Goal: Contribute content: Contribute content

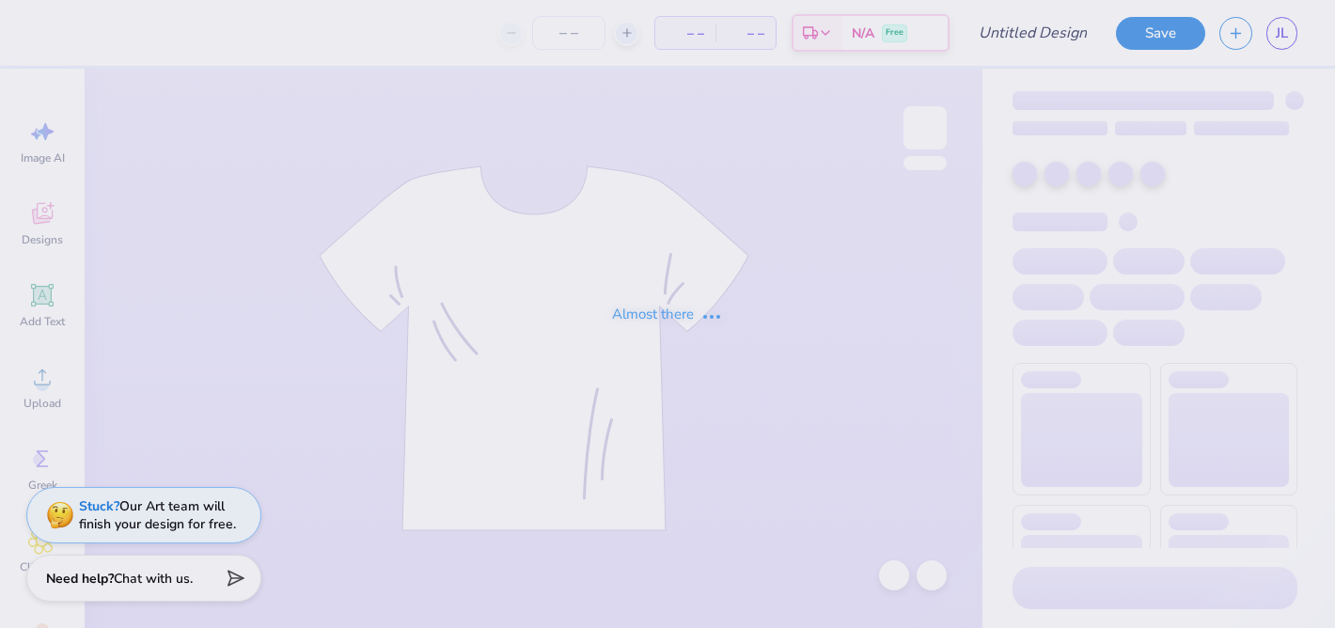
type input "ISU red polka dot"
type input "12"
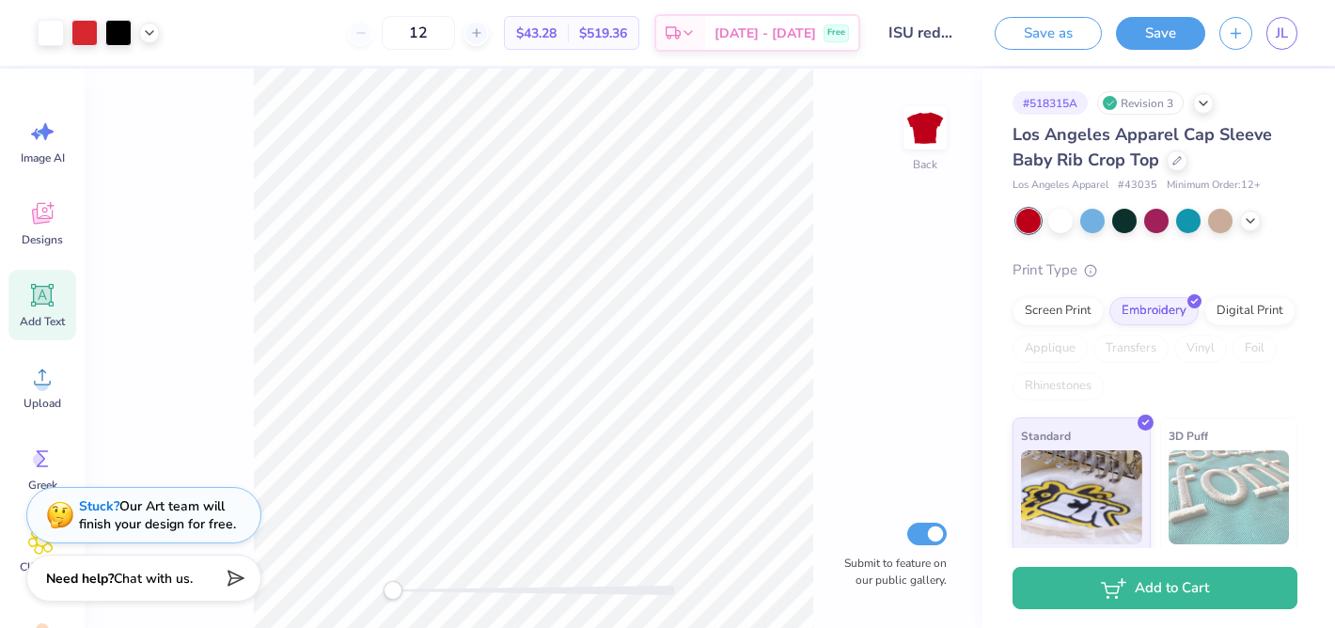
click at [36, 295] on icon at bounding box center [43, 296] width 18 height 18
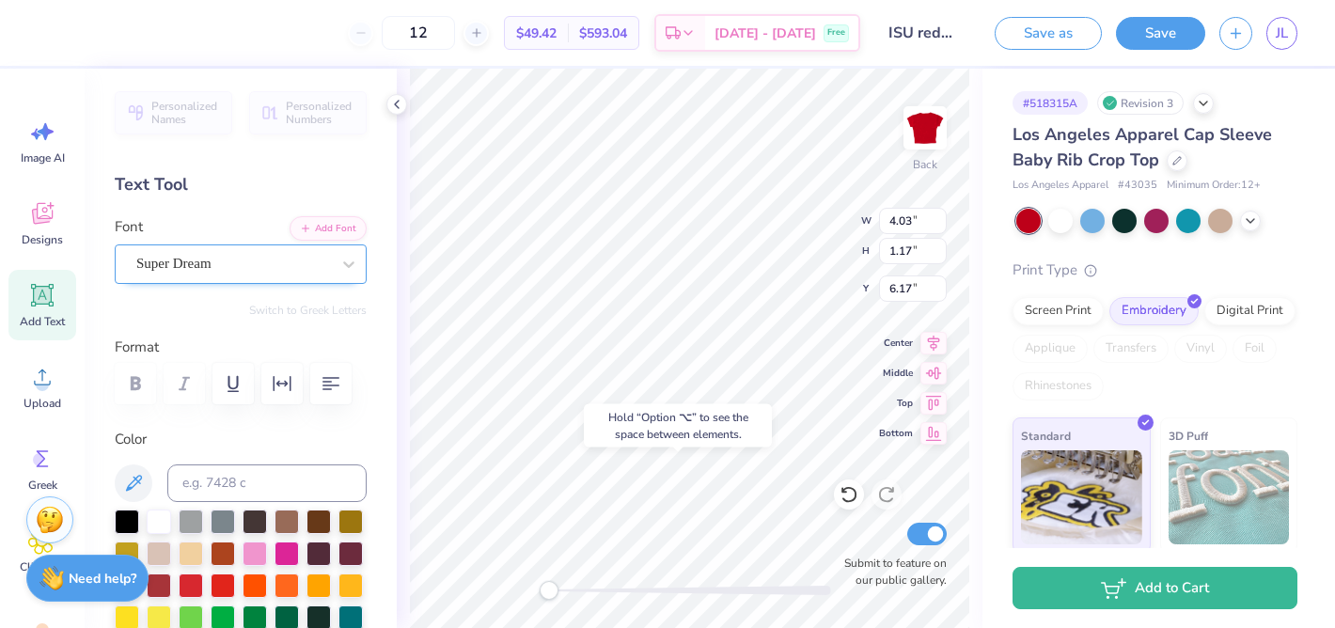
click at [209, 259] on div "Super Dream" at bounding box center [232, 263] width 197 height 29
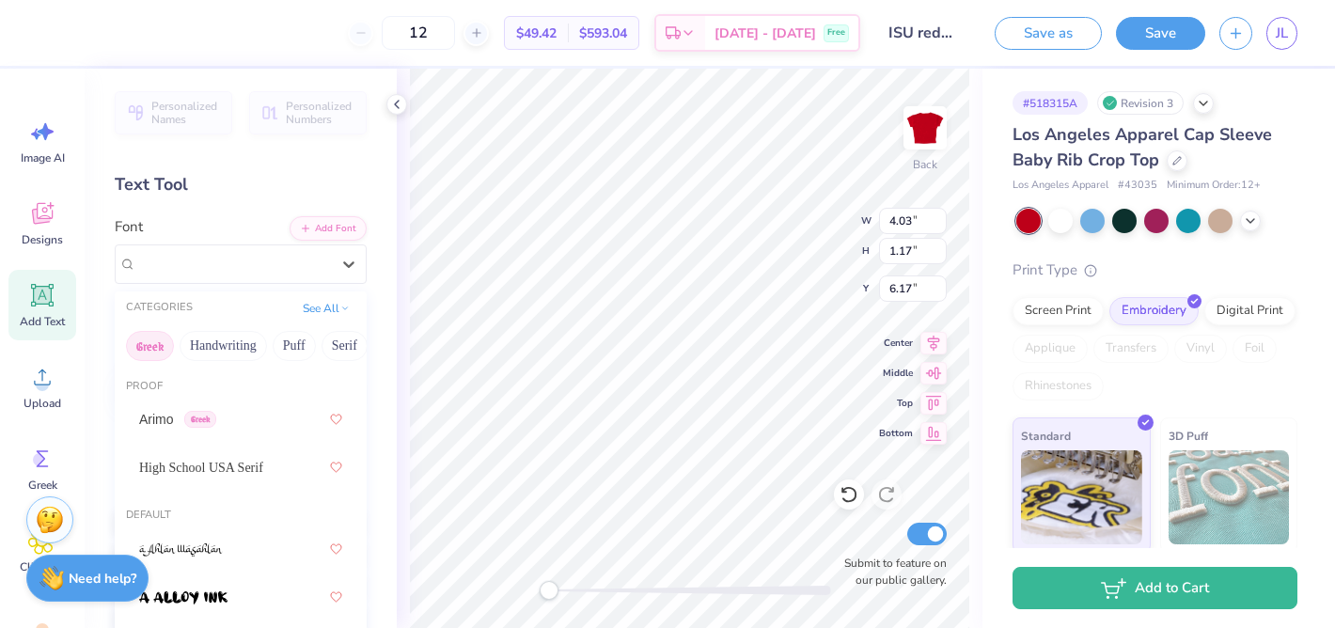
click at [148, 341] on button "Greek" at bounding box center [150, 346] width 48 height 30
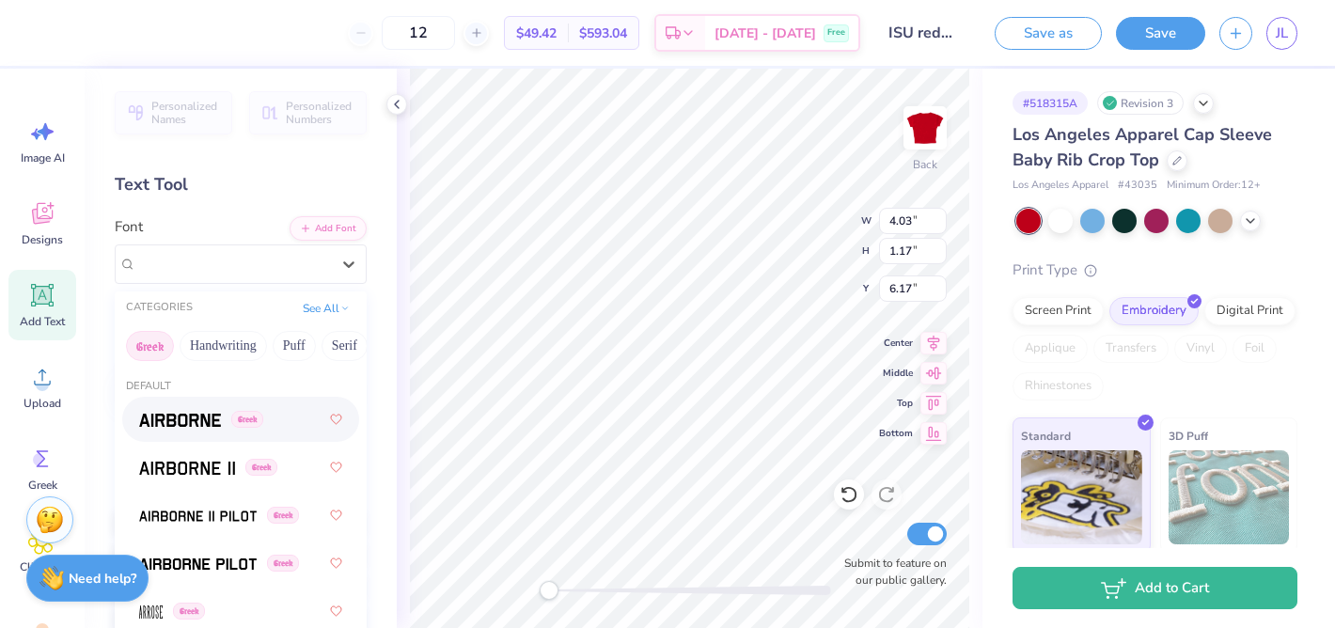
click at [181, 417] on img at bounding box center [180, 420] width 82 height 13
click at [168, 270] on div "Airborne Greek" at bounding box center [232, 263] width 197 height 29
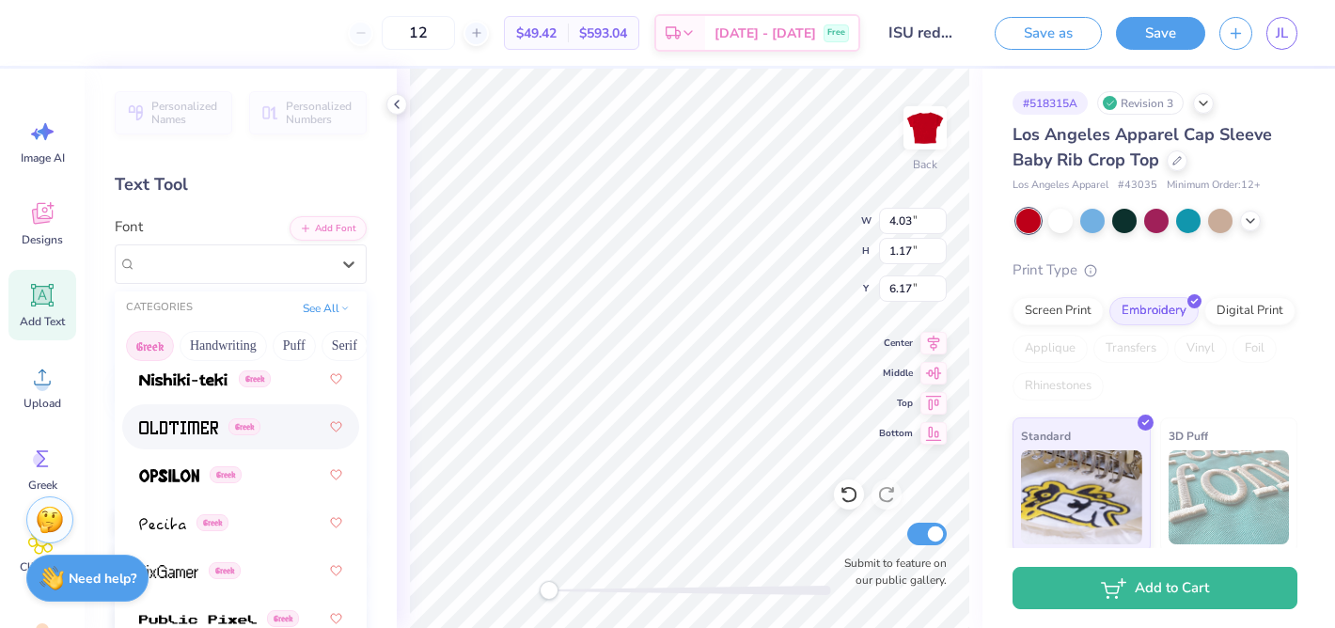
scroll to position [1468, 0]
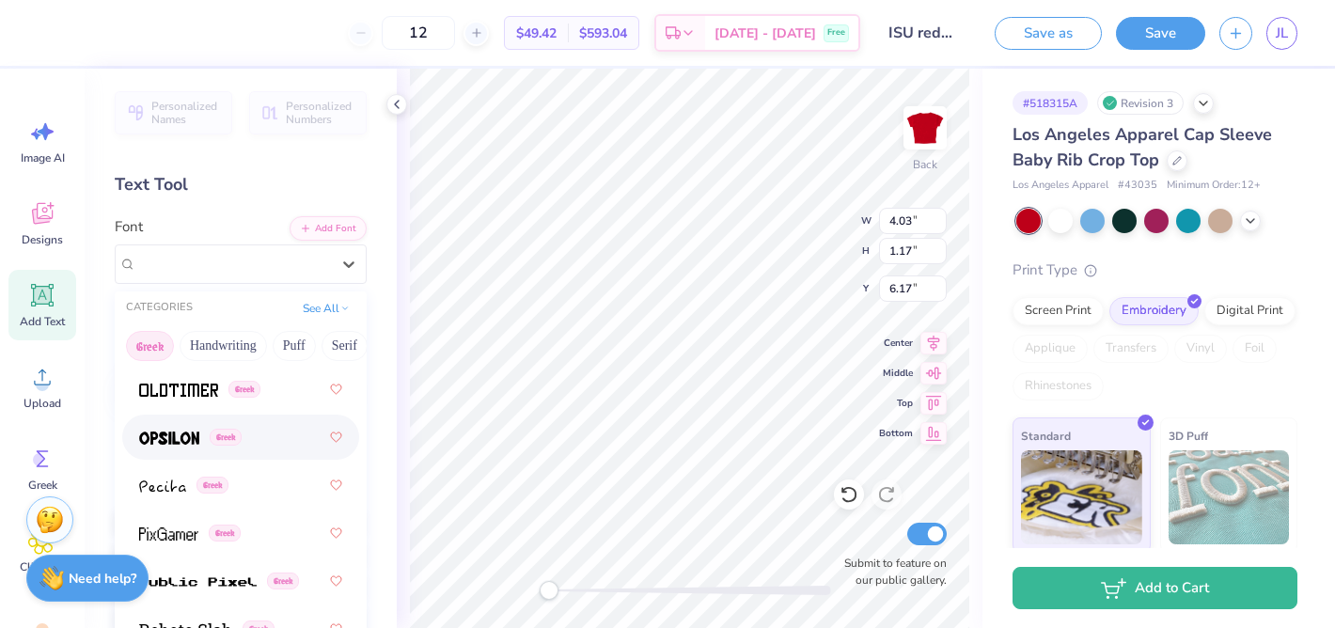
click at [172, 442] on img at bounding box center [169, 437] width 60 height 13
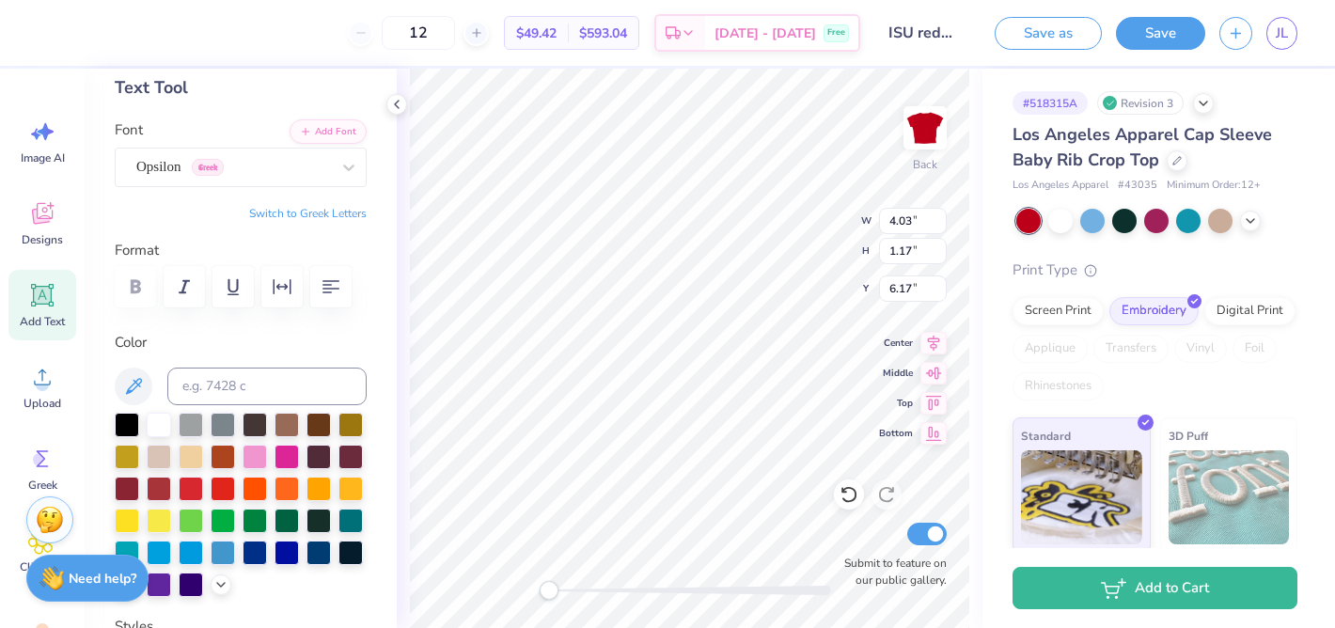
scroll to position [101, 0]
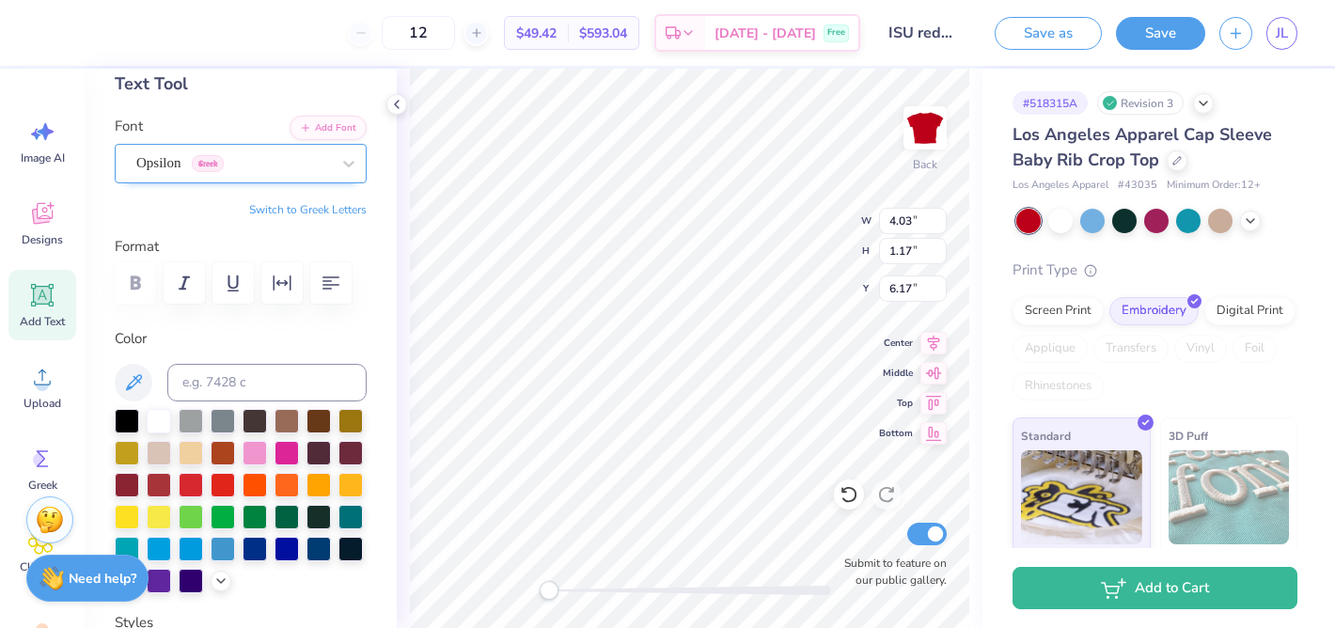
click at [150, 176] on div "Opsilon Greek" at bounding box center [232, 163] width 197 height 29
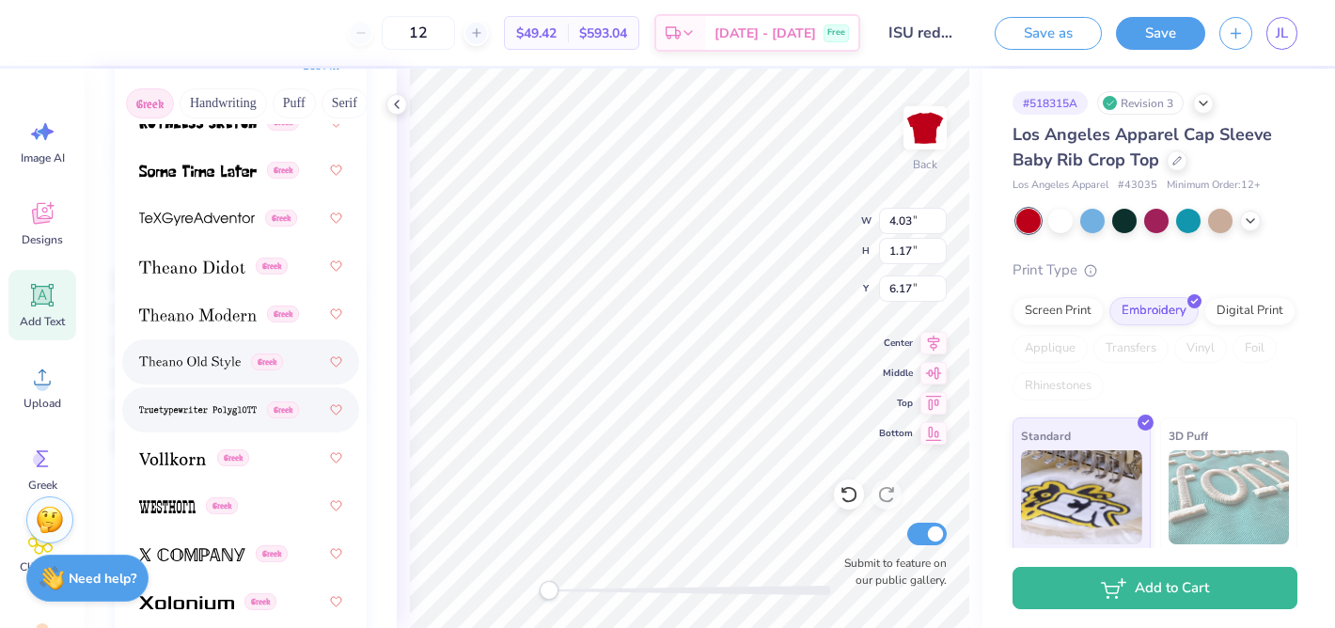
scroll to position [243, 0]
click at [177, 461] on img at bounding box center [172, 457] width 67 height 13
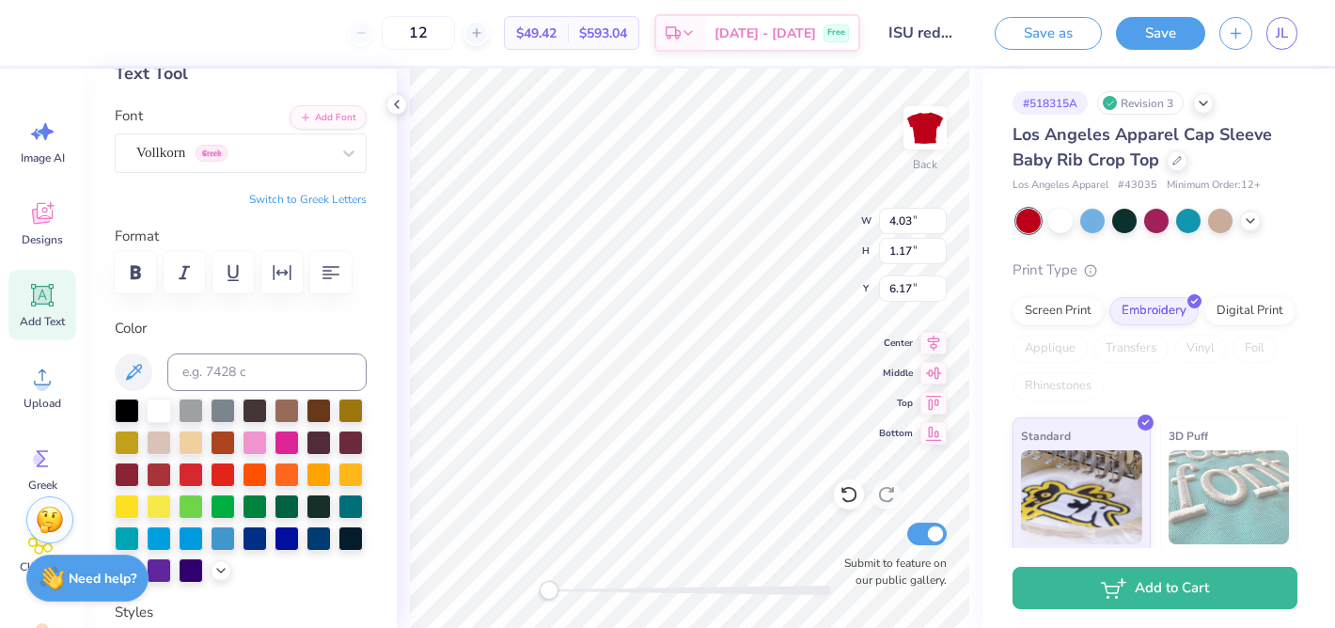
scroll to position [100, 0]
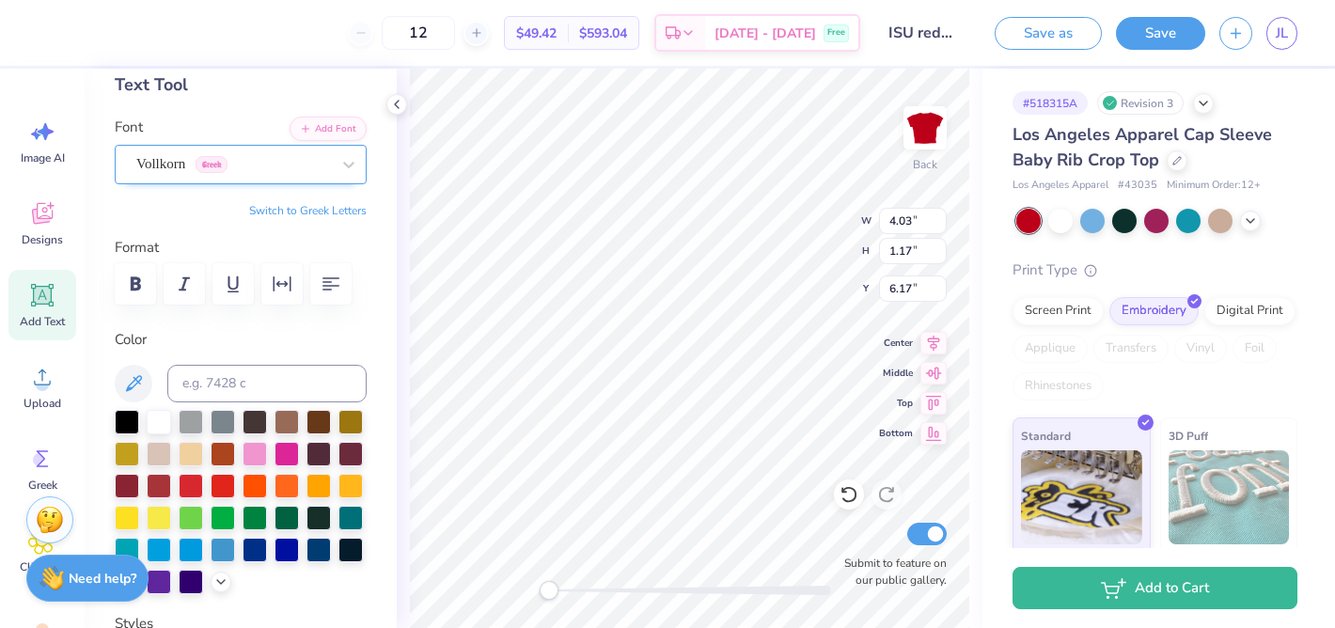
click at [160, 164] on div "Vollkorn Greek" at bounding box center [232, 163] width 197 height 29
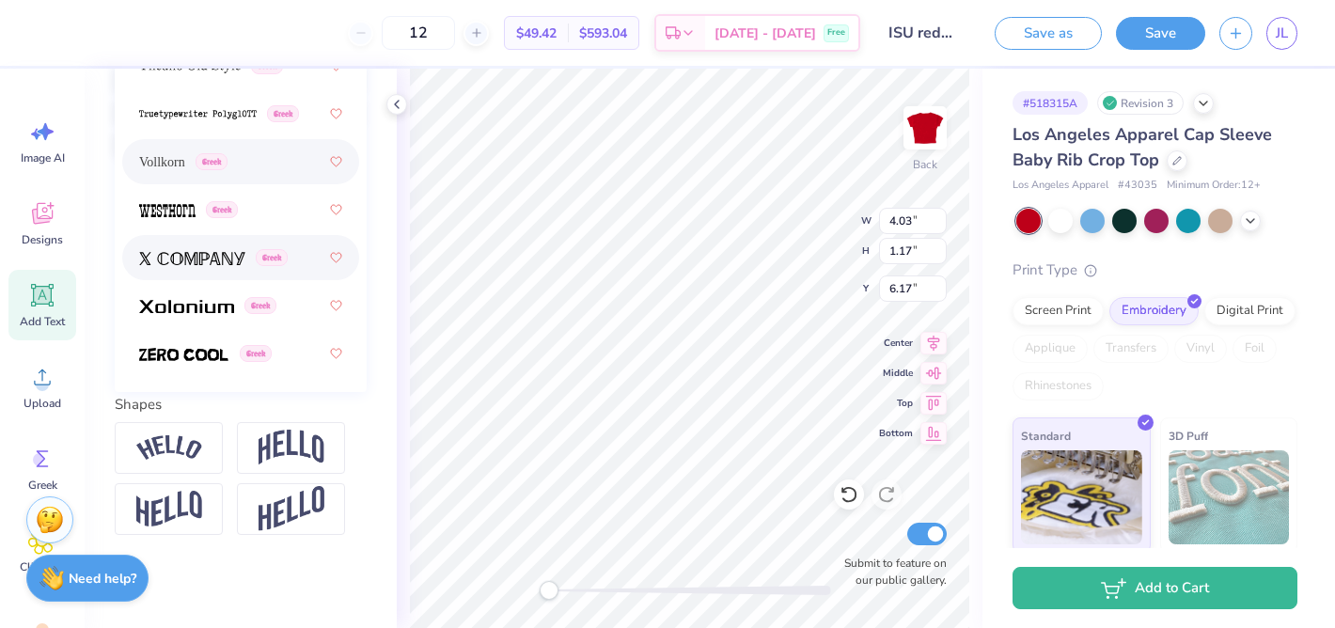
scroll to position [539, 0]
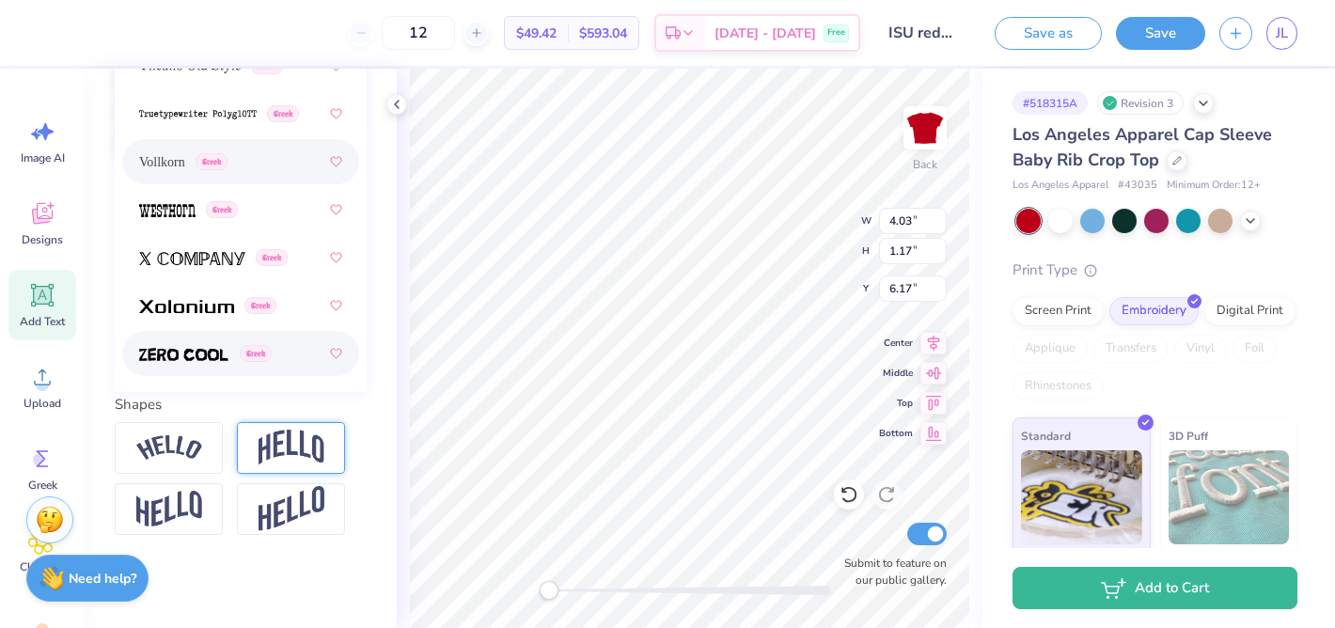
click at [279, 449] on img at bounding box center [291, 448] width 66 height 36
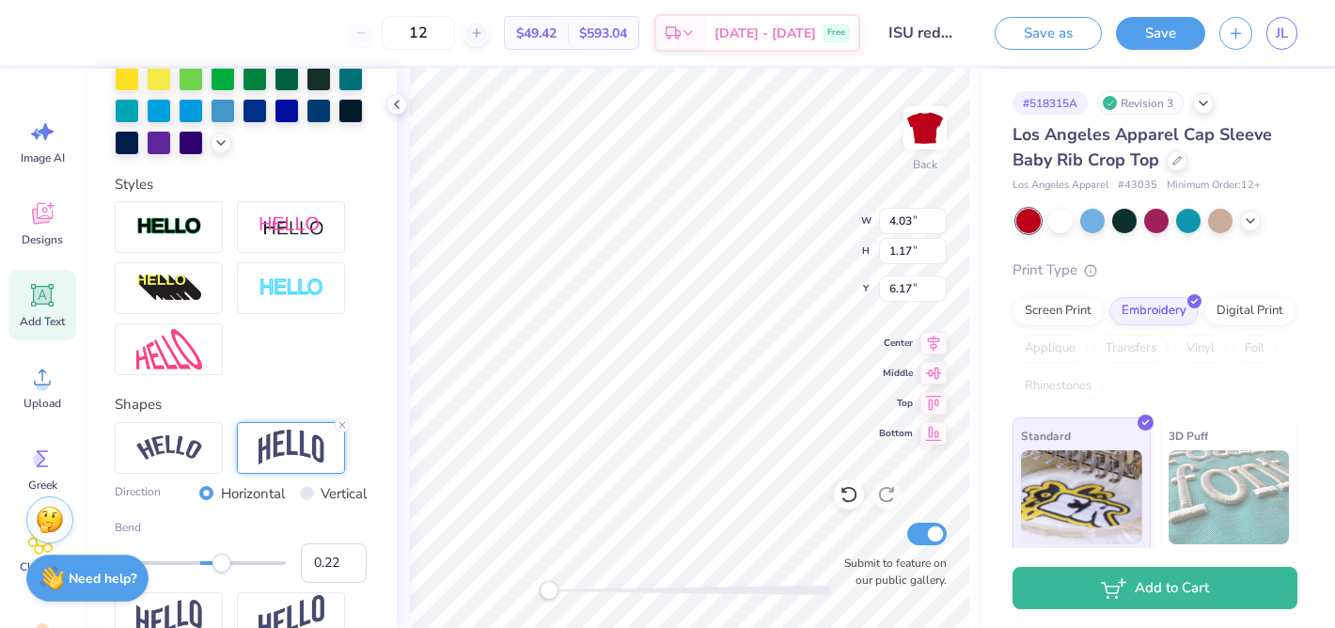
type input "0.21"
drag, startPoint x: 242, startPoint y: 562, endPoint x: 218, endPoint y: 562, distance: 23.5
click at [218, 562] on div "Accessibility label" at bounding box center [218, 563] width 19 height 19
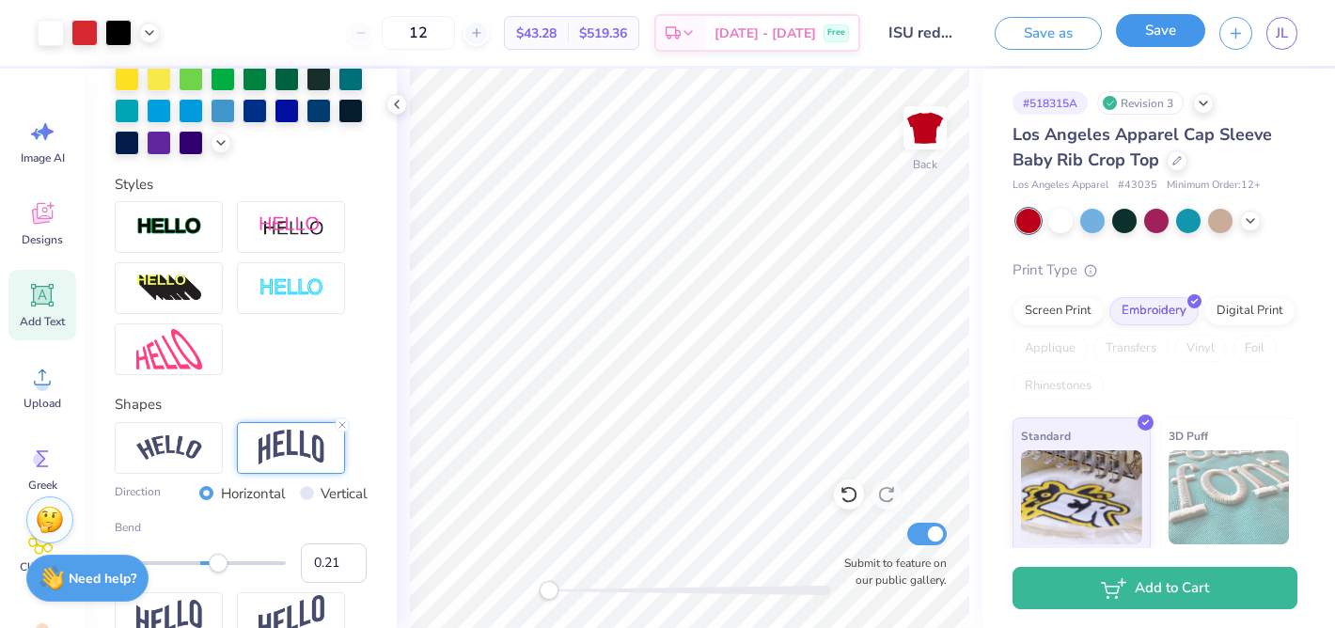
click at [1166, 33] on button "Save" at bounding box center [1160, 30] width 89 height 33
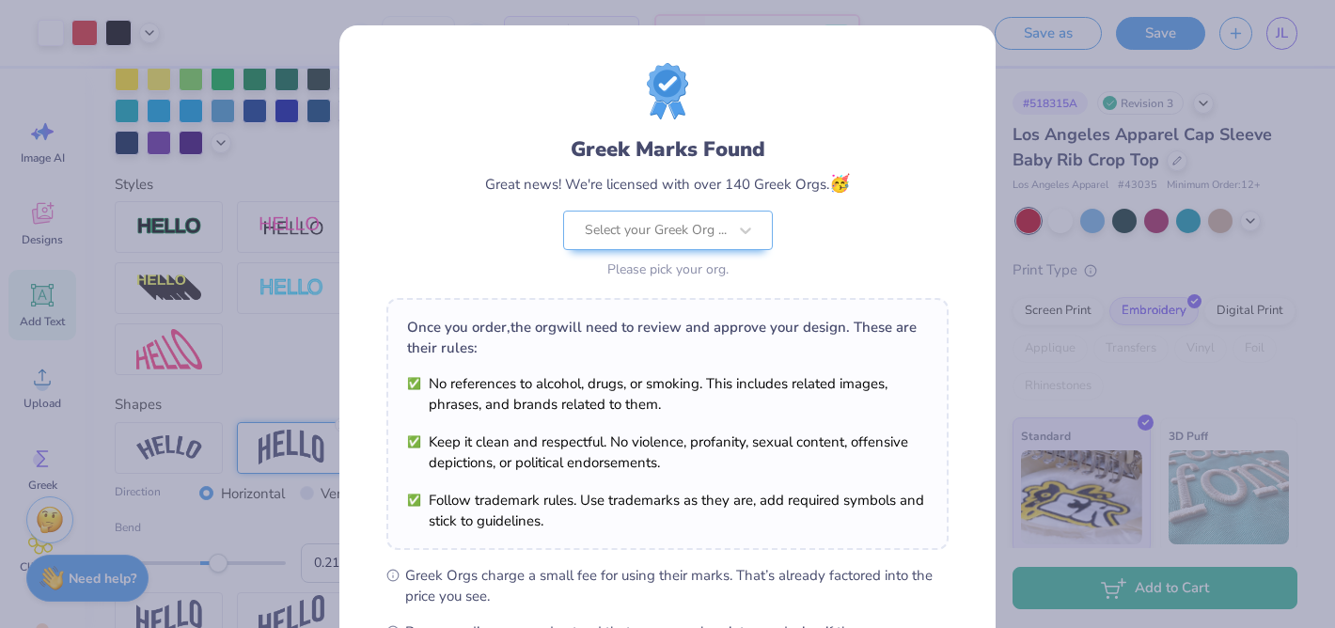
click at [1023, 98] on div "Greek Marks Found Great news! We're licensed with over 140 Greek Orgs. 🥳 Select…" at bounding box center [667, 314] width 1335 height 628
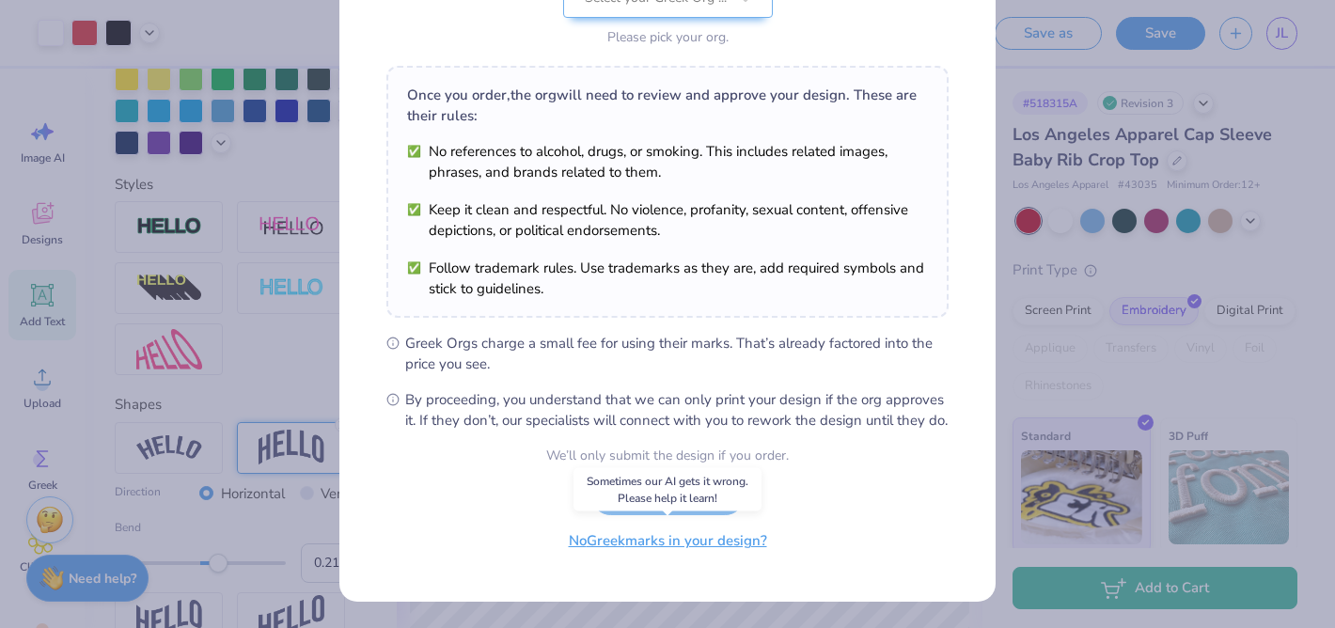
click at [734, 547] on button "No Greek marks in your design?" at bounding box center [668, 541] width 230 height 39
select select "Resale outside the university"
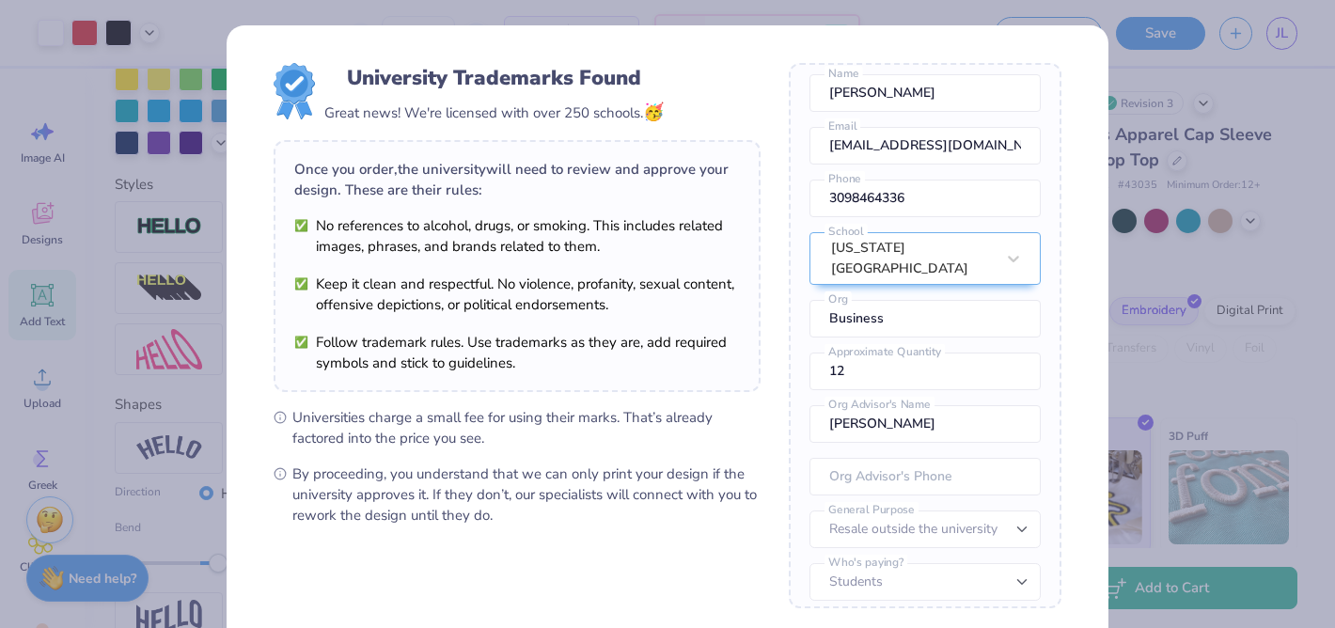
scroll to position [190, 0]
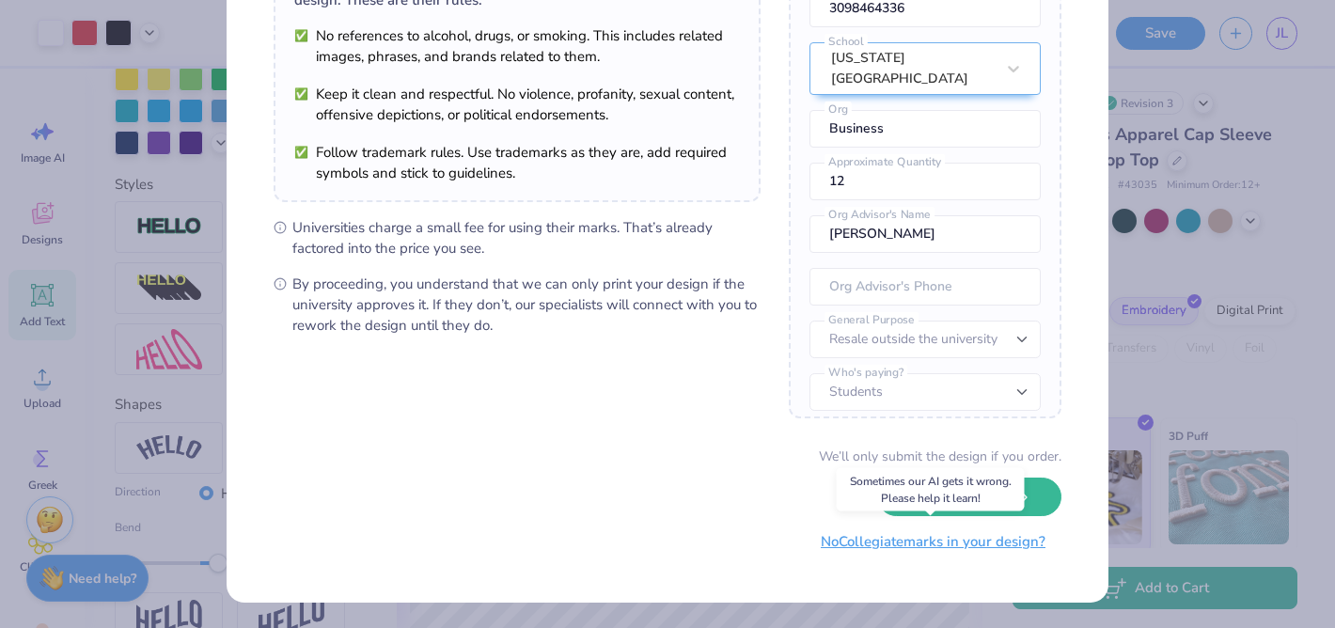
click at [909, 545] on button "No Collegiate marks in your design?" at bounding box center [933, 542] width 257 height 39
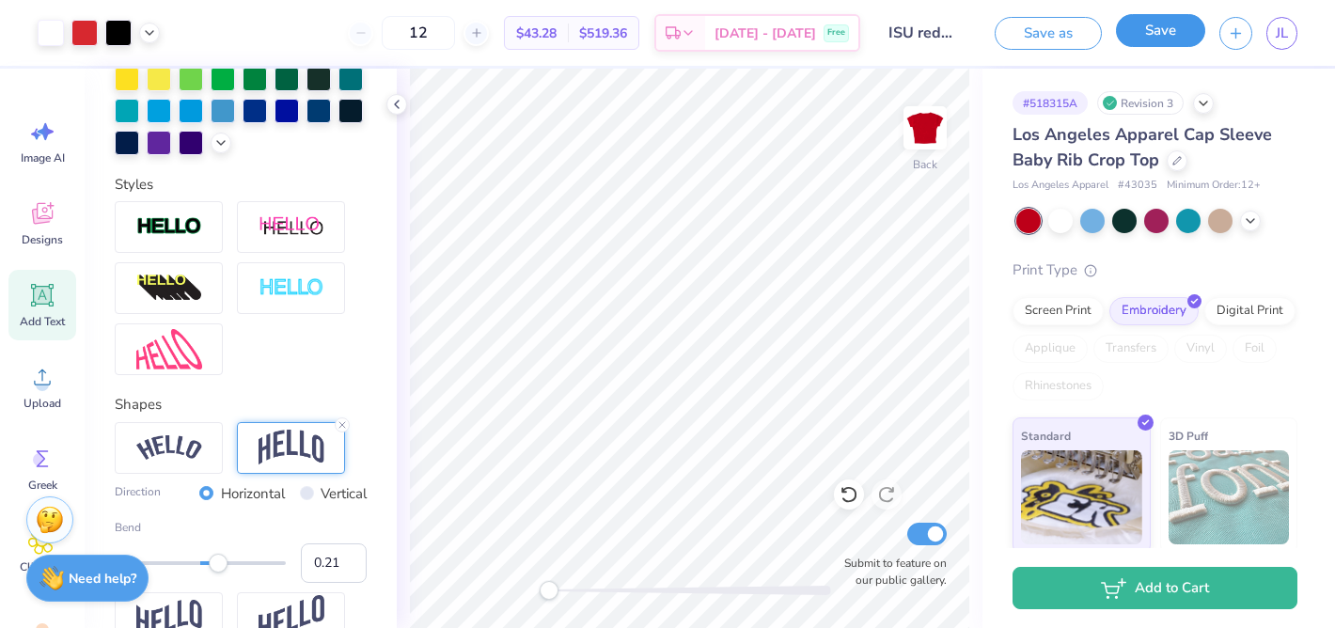
click at [1159, 39] on button "Save" at bounding box center [1160, 30] width 89 height 33
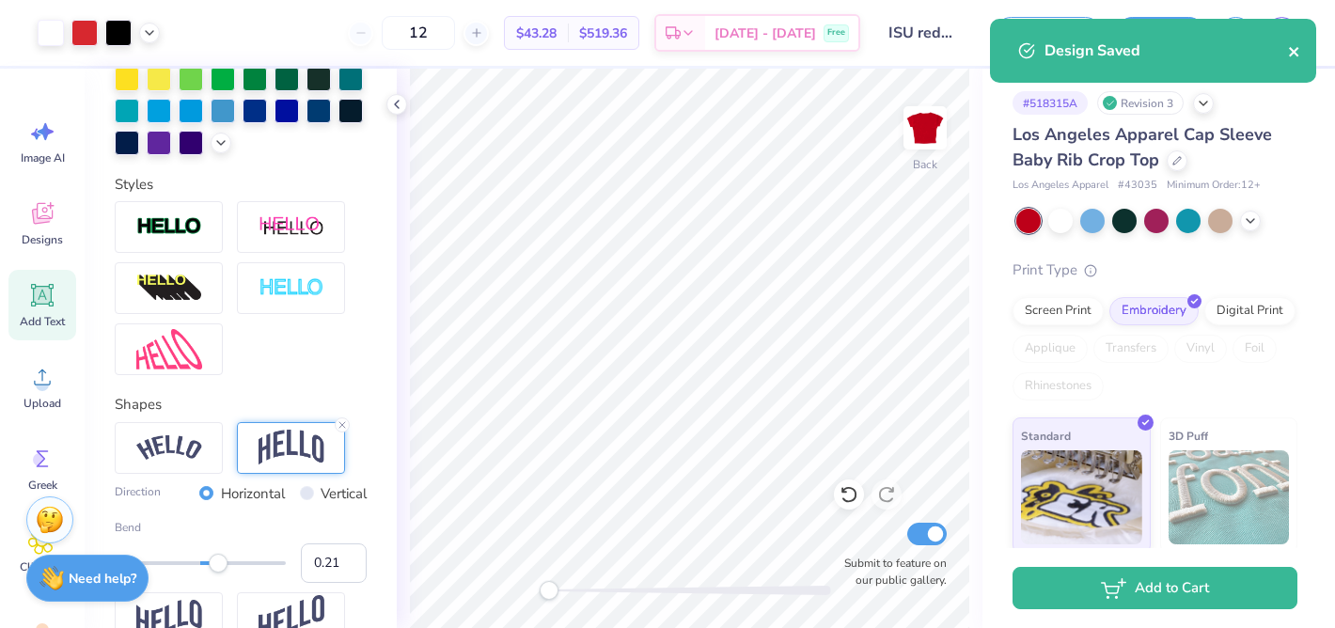
click at [1291, 46] on icon "close" at bounding box center [1294, 51] width 13 height 15
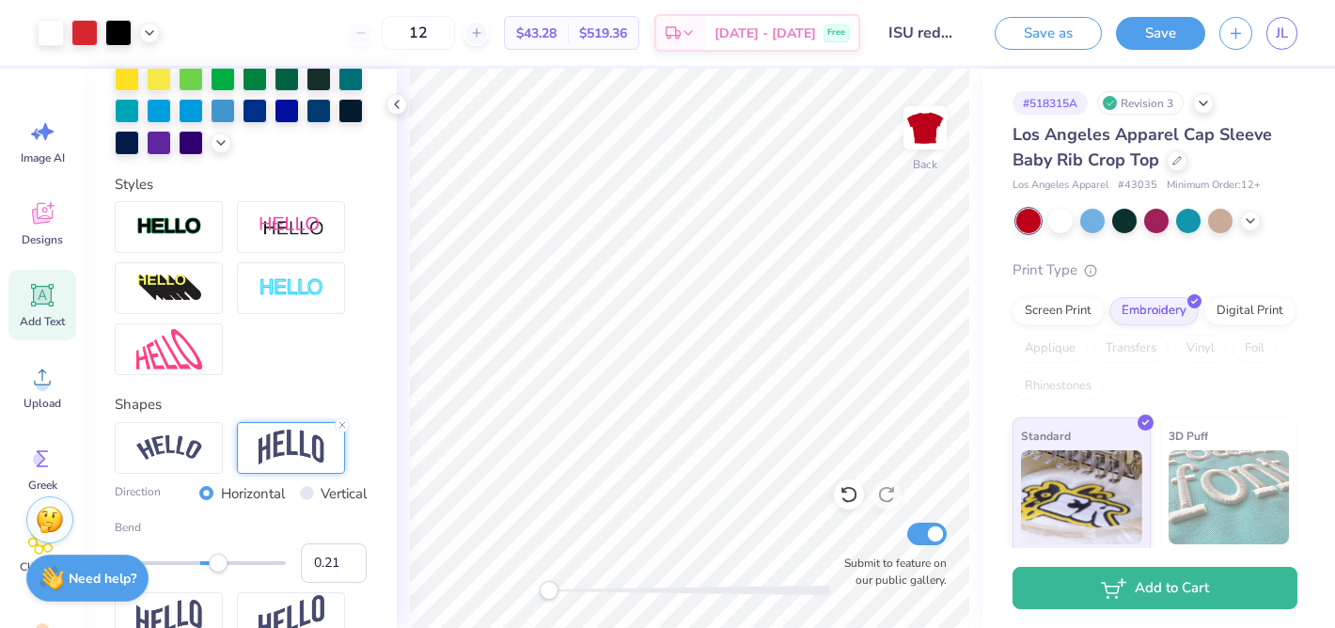
click at [1278, 28] on div "Design Saved" at bounding box center [1153, 58] width 334 height 86
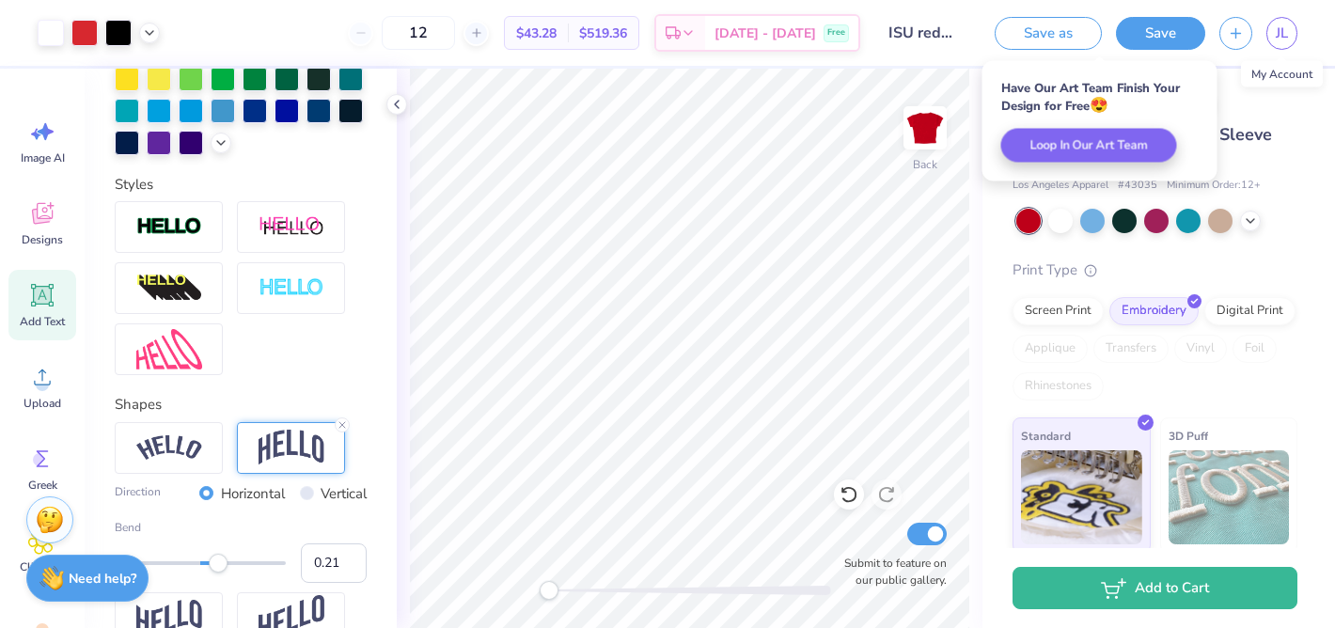
click at [1278, 28] on span "JL" at bounding box center [1281, 34] width 12 height 22
